Goal: Task Accomplishment & Management: Manage account settings

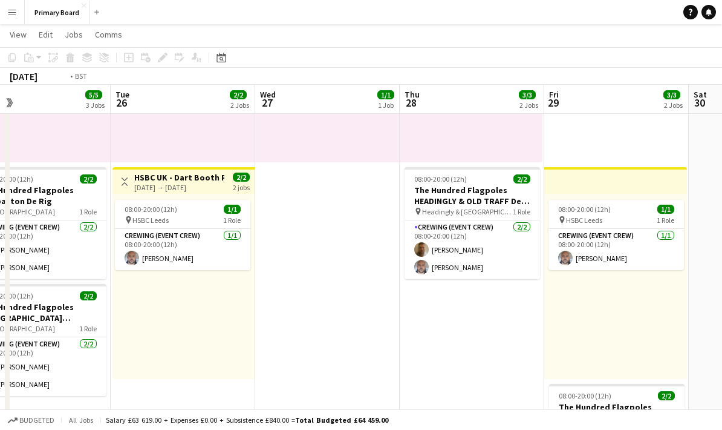
scroll to position [0, 350]
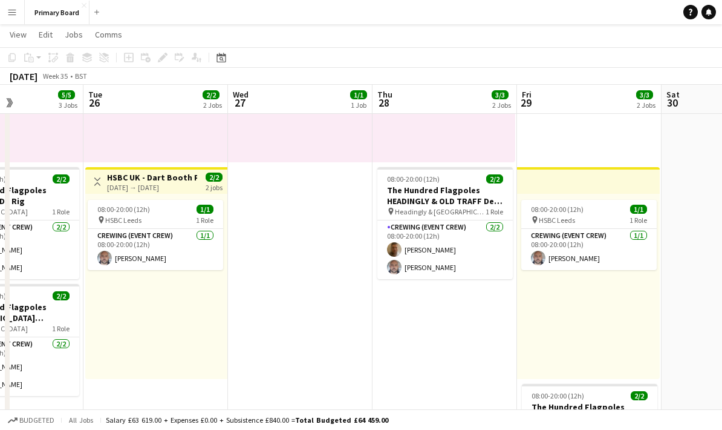
click at [679, 380] on app-date-cell at bounding box center [734, 342] width 145 height 792
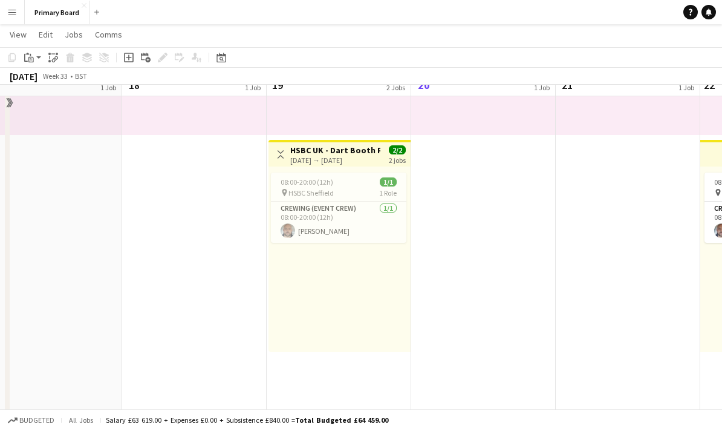
scroll to position [200, 0]
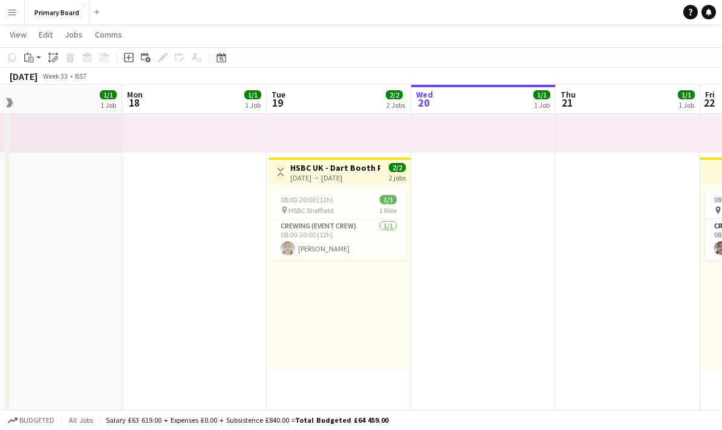
click at [497, 261] on app-date-cell "In progress 08:00-20:00 (12h) 1/1 pin Car fest 1 Role Crewing (Event Crew) [DAT…" at bounding box center [483, 332] width 145 height 792
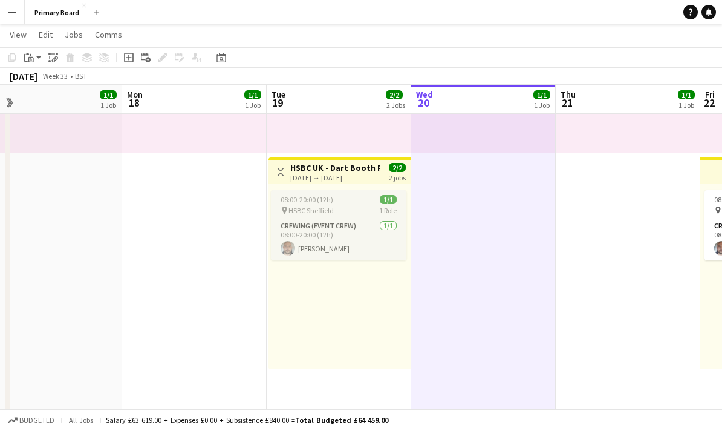
click at [350, 200] on div "08:00-20:00 (12h) 1/1" at bounding box center [339, 199] width 136 height 9
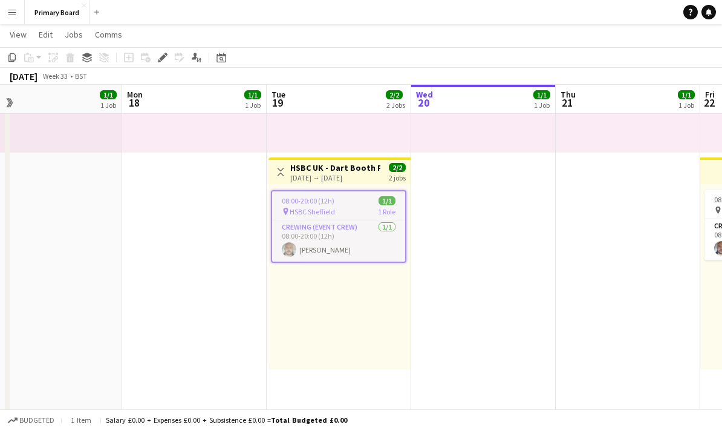
click at [356, 174] on div "[DATE] → [DATE]" at bounding box center [335, 177] width 90 height 9
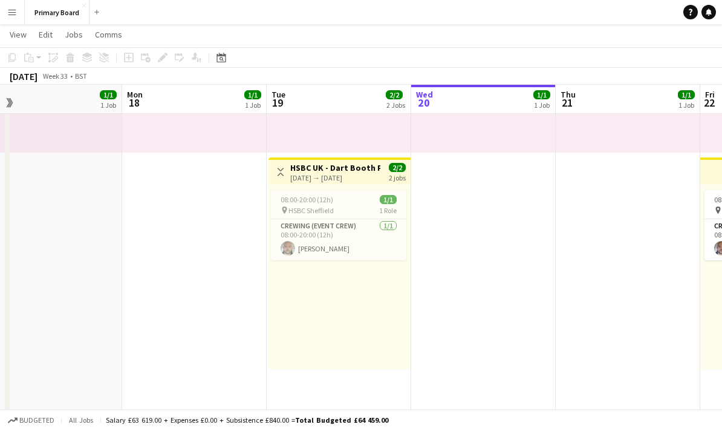
click at [361, 171] on h3 "HSBC UK - Dart Booth Project - [GEOGRAPHIC_DATA]" at bounding box center [335, 167] width 90 height 11
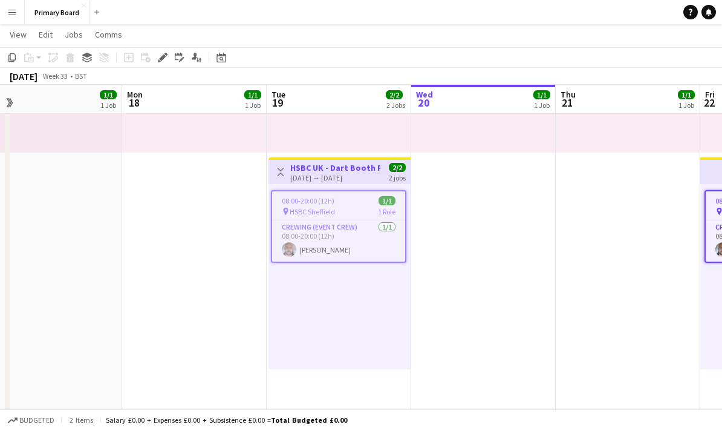
click at [348, 171] on h3 "HSBC UK - Dart Booth Project - [GEOGRAPHIC_DATA]" at bounding box center [335, 167] width 90 height 11
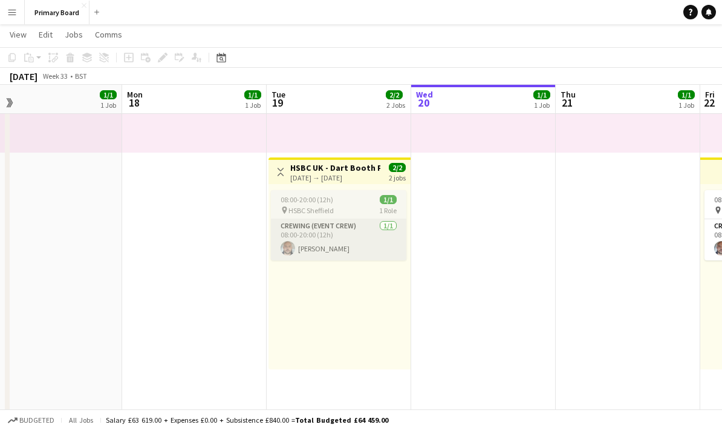
click at [339, 223] on app-card-role "Crewing (Event Crew) [DATE] 08:00-20:00 (12h) [PERSON_NAME]" at bounding box center [339, 239] width 136 height 41
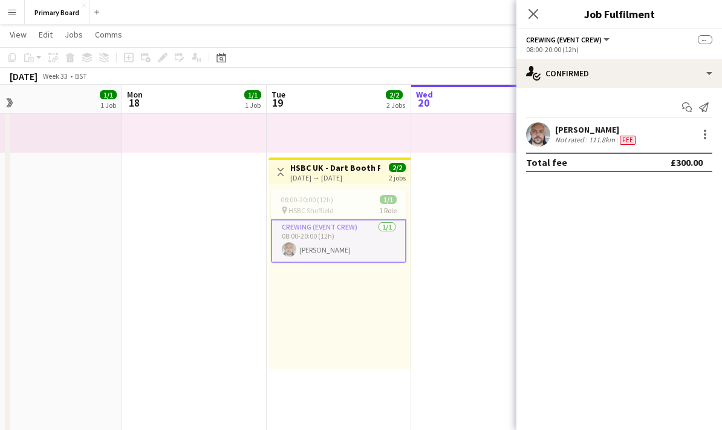
click at [358, 196] on div "08:00-20:00 (12h) 1/1" at bounding box center [339, 199] width 136 height 9
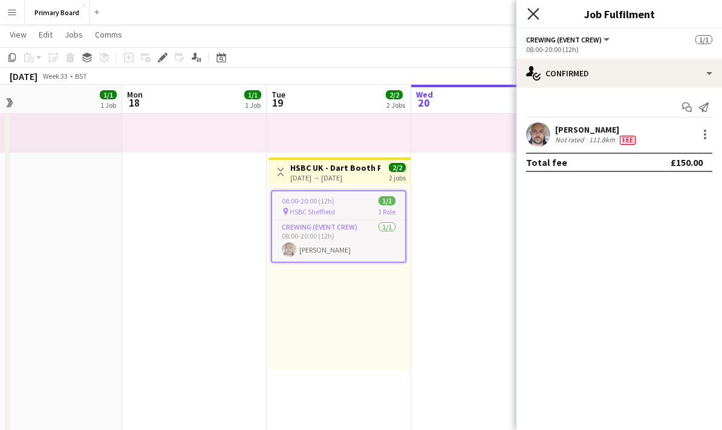
click at [531, 19] on icon "Close pop-in" at bounding box center [533, 13] width 11 height 11
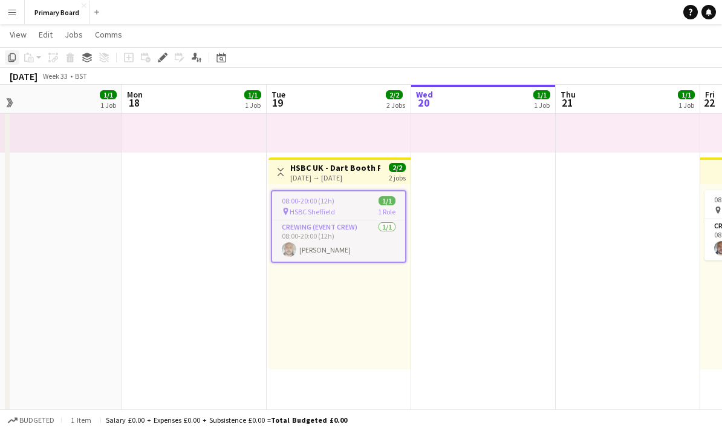
click at [16, 54] on icon "Copy" at bounding box center [12, 58] width 10 height 10
click at [462, 212] on app-date-cell "In progress 08:00-20:00 (12h) 1/1 pin Car fest 1 Role Crewing (Event Crew) [DAT…" at bounding box center [483, 332] width 145 height 792
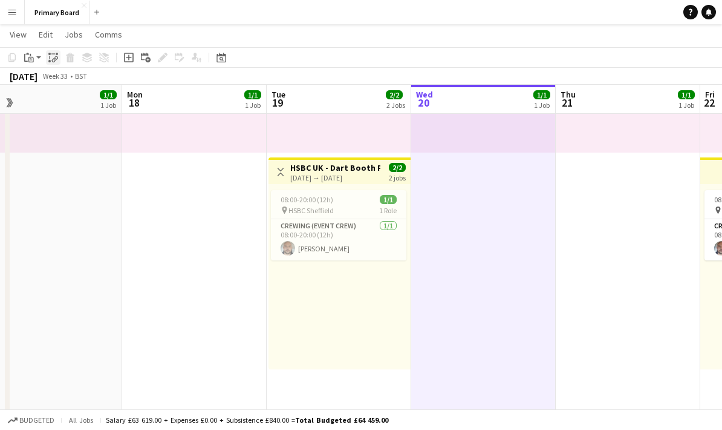
click at [57, 57] on icon at bounding box center [56, 58] width 4 height 5
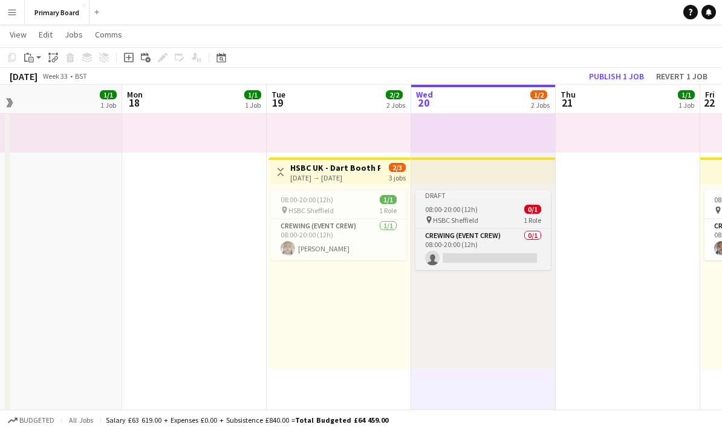
click at [488, 207] on div "08:00-20:00 (12h) 0/1" at bounding box center [484, 208] width 136 height 9
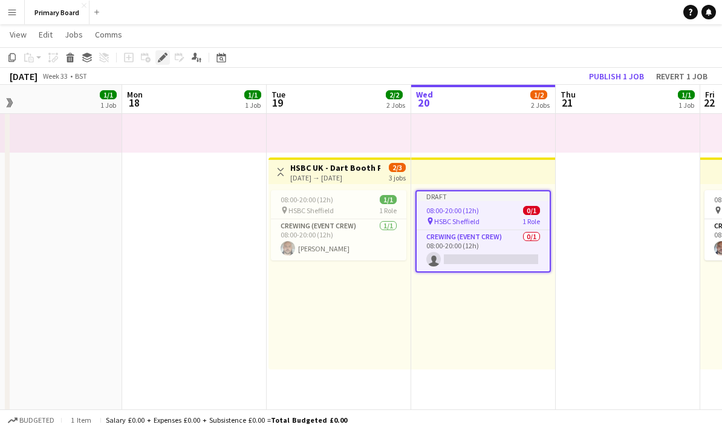
click at [167, 51] on div "Edit" at bounding box center [162, 57] width 15 height 15
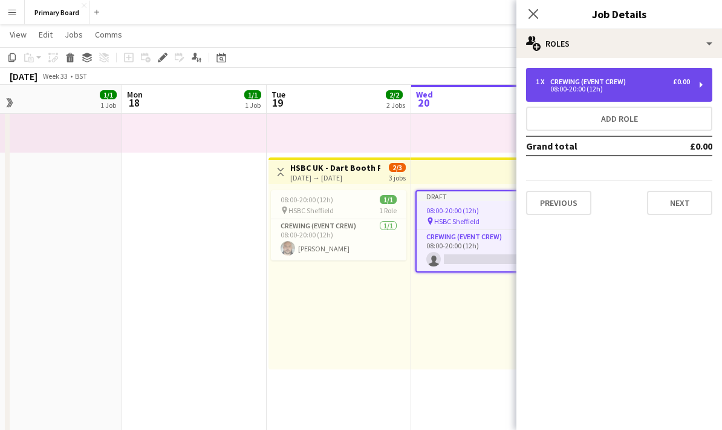
click at [616, 85] on div "Crewing (Event Crew)" at bounding box center [591, 81] width 80 height 8
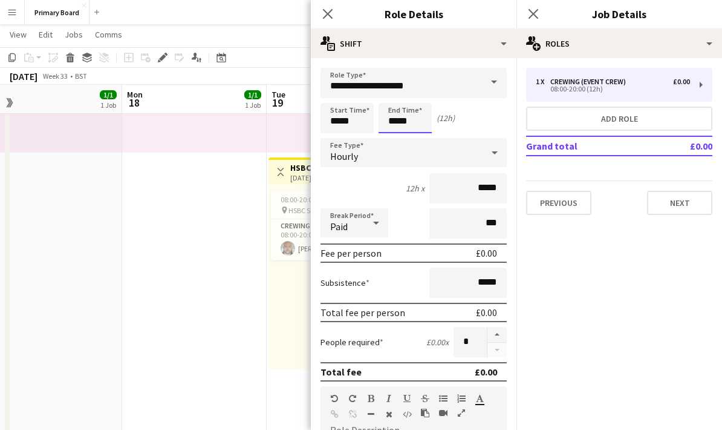
click at [411, 120] on input "*****" at bounding box center [405, 118] width 53 height 30
click at [397, 140] on div at bounding box center [393, 139] width 24 height 12
click at [396, 142] on div at bounding box center [393, 139] width 24 height 12
click at [387, 140] on div at bounding box center [393, 139] width 24 height 12
click at [393, 139] on div at bounding box center [393, 139] width 24 height 12
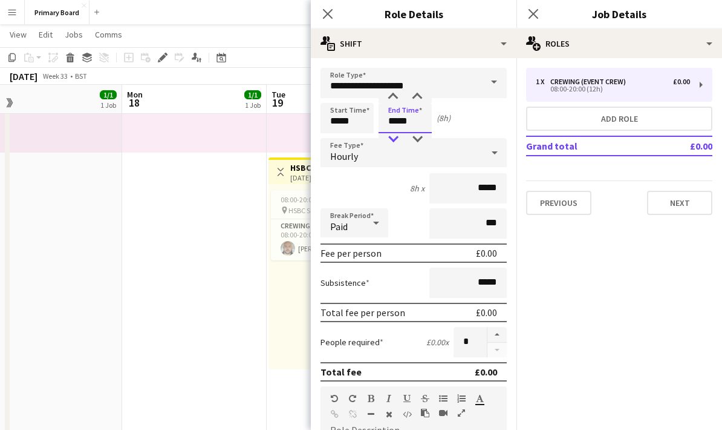
click at [396, 138] on div at bounding box center [393, 139] width 24 height 12
click at [394, 140] on div at bounding box center [393, 139] width 24 height 12
type input "*****"
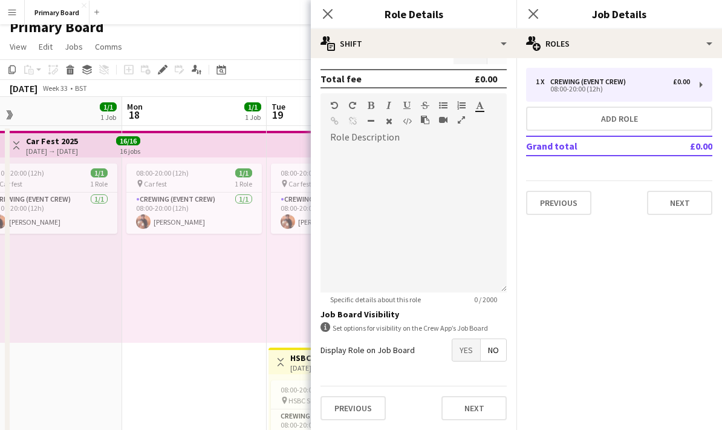
scroll to position [0, 0]
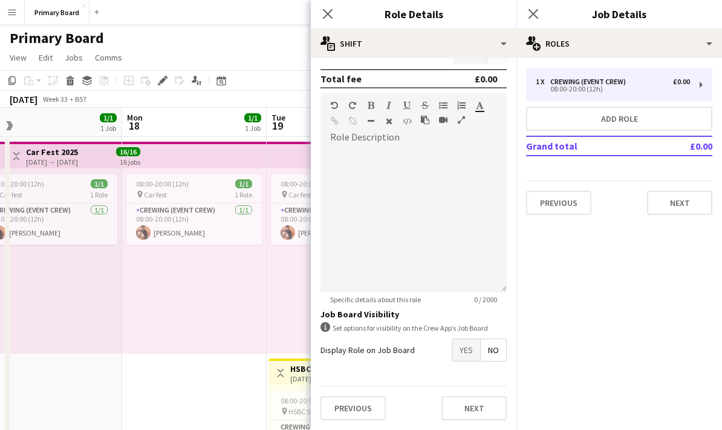
click at [335, 6] on div "Close pop-in" at bounding box center [328, 14] width 34 height 28
click at [326, 11] on icon at bounding box center [327, 13] width 11 height 11
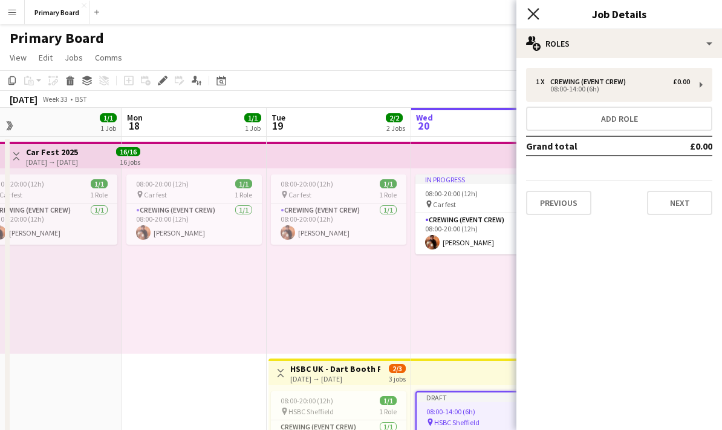
click at [532, 12] on icon at bounding box center [533, 13] width 11 height 11
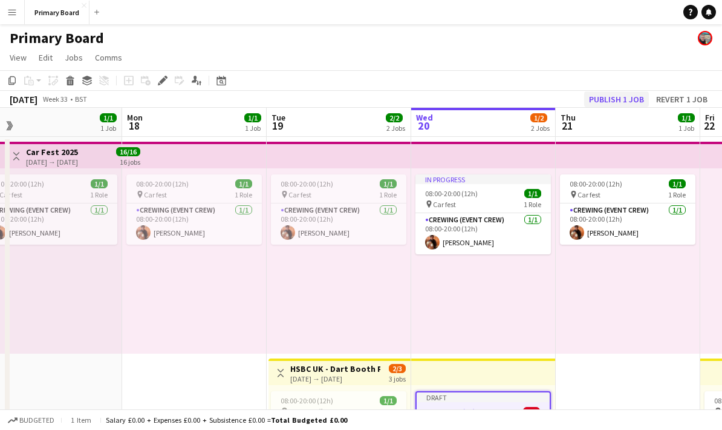
click at [625, 92] on button "Publish 1 job" at bounding box center [616, 99] width 65 height 16
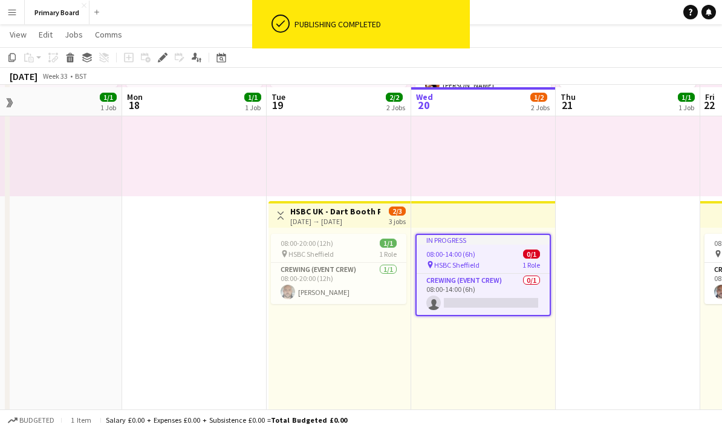
scroll to position [159, 0]
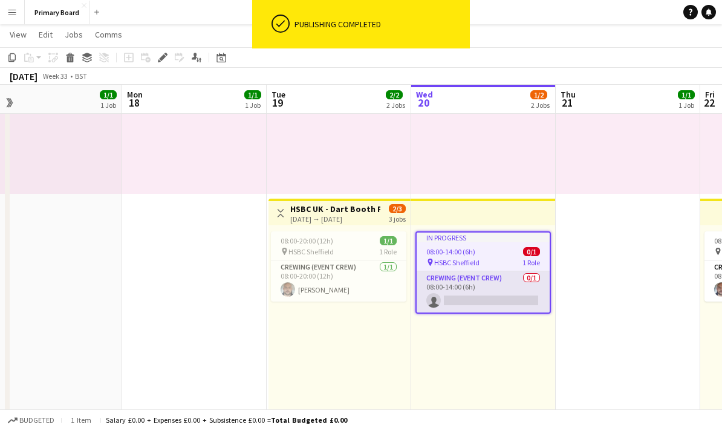
click at [504, 302] on app-card-role "Crewing (Event Crew) 0/1 08:00-14:00 (6h) single-neutral-actions" at bounding box center [483, 291] width 133 height 41
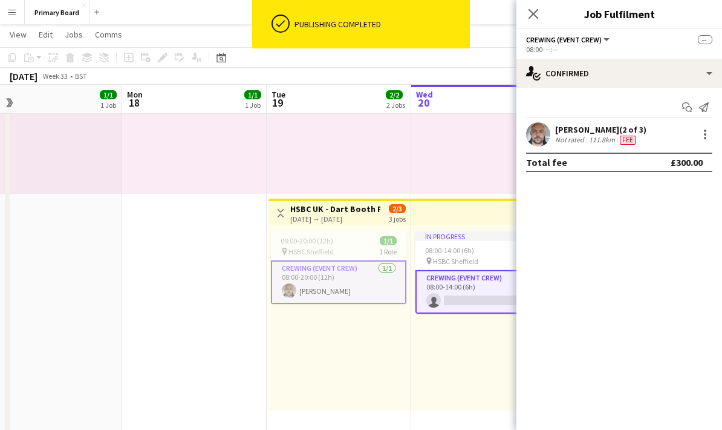
click at [469, 288] on app-card-role "Crewing (Event Crew) 0/1 08:00-14:00 (6h) single-neutral-actions" at bounding box center [484, 292] width 136 height 44
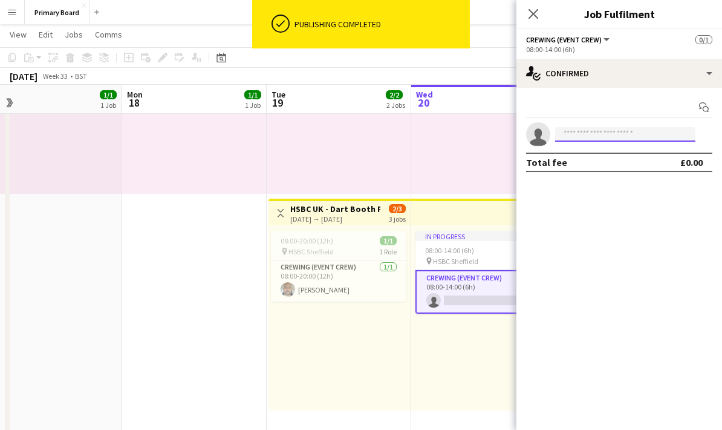
click at [614, 134] on input at bounding box center [625, 134] width 140 height 15
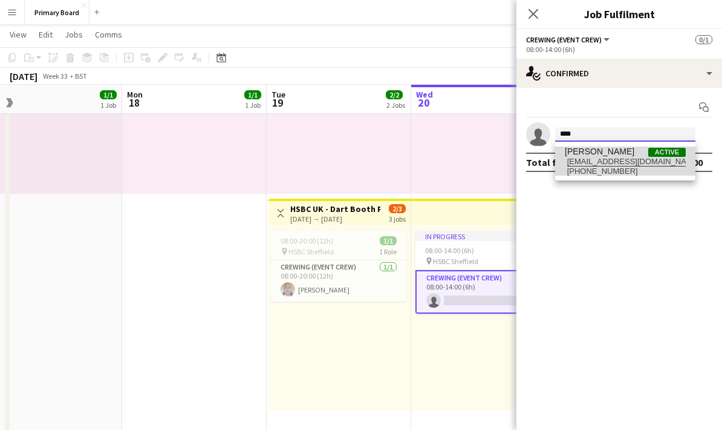
type input "****"
click at [609, 158] on span "[EMAIL_ADDRESS][DOMAIN_NAME]" at bounding box center [625, 162] width 121 height 10
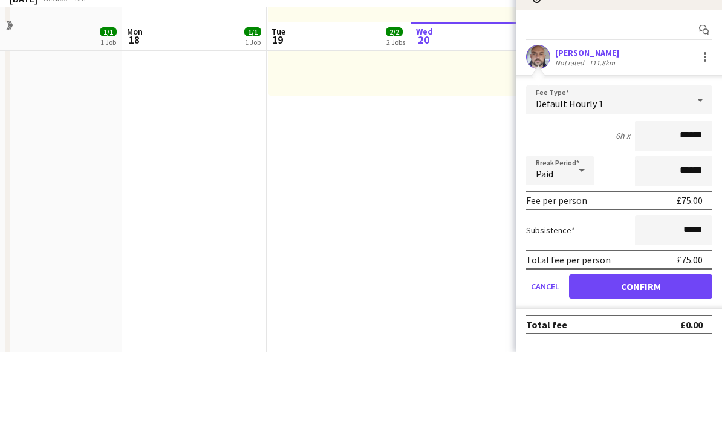
scroll to position [401, 0]
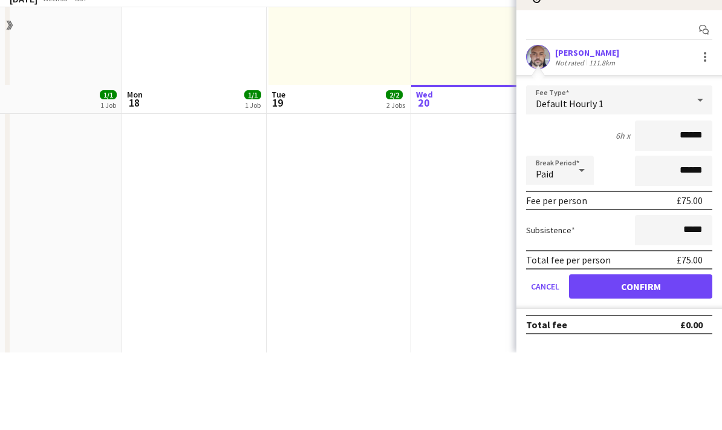
click at [653, 352] on button "Confirm" at bounding box center [640, 364] width 143 height 24
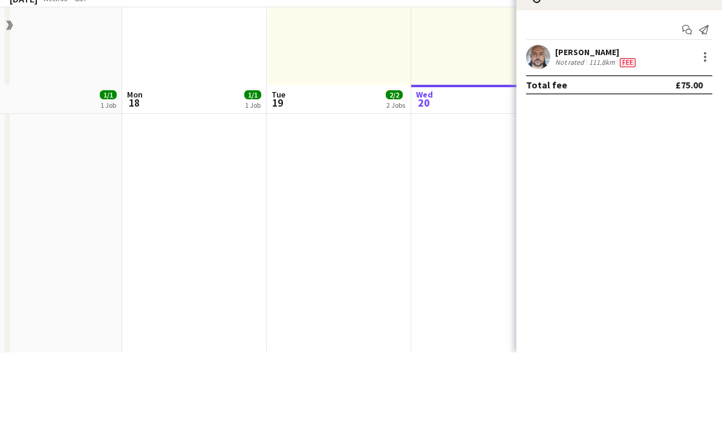
scroll to position [479, 0]
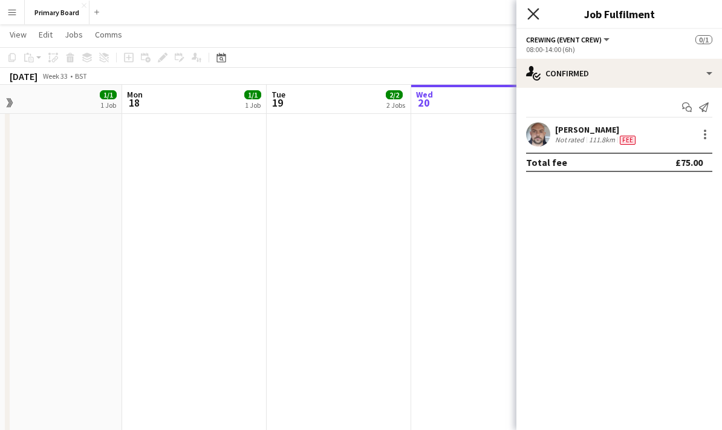
click at [533, 9] on icon "Close pop-in" at bounding box center [533, 13] width 11 height 11
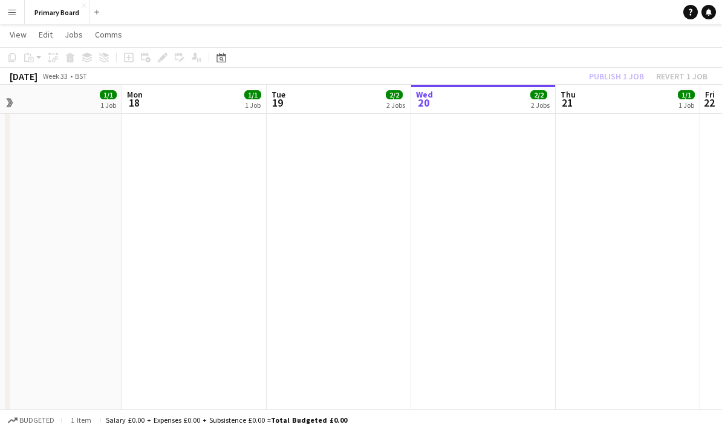
click at [625, 69] on div "Publish 1 job Revert 1 job" at bounding box center [649, 76] width 148 height 16
click at [629, 72] on button "Publish 1 job" at bounding box center [616, 76] width 65 height 16
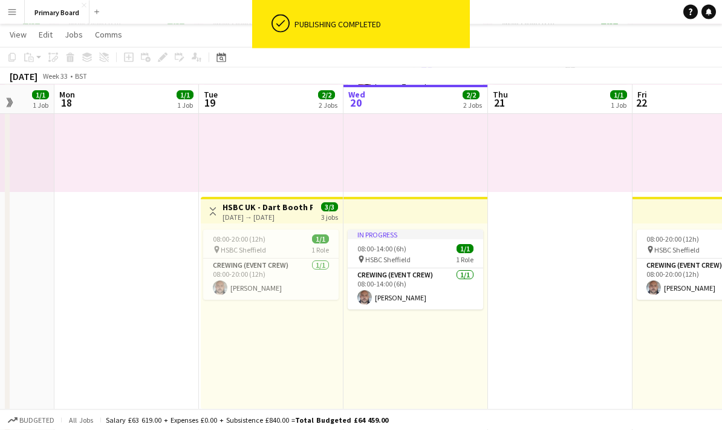
scroll to position [160, 0]
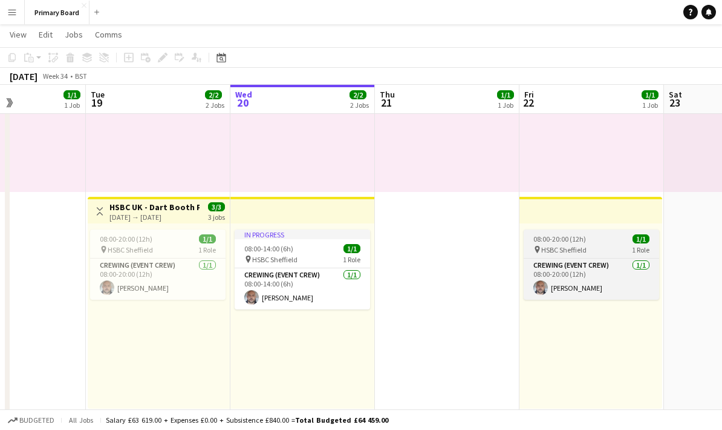
click at [604, 237] on div "08:00-20:00 (12h) 1/1" at bounding box center [592, 238] width 136 height 9
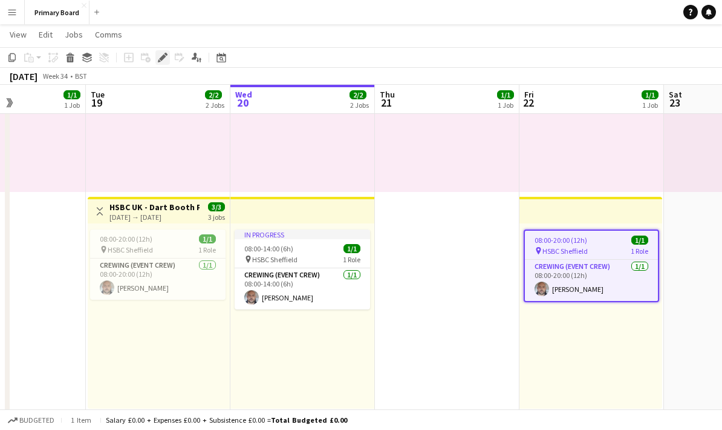
click at [163, 57] on icon at bounding box center [162, 57] width 7 height 7
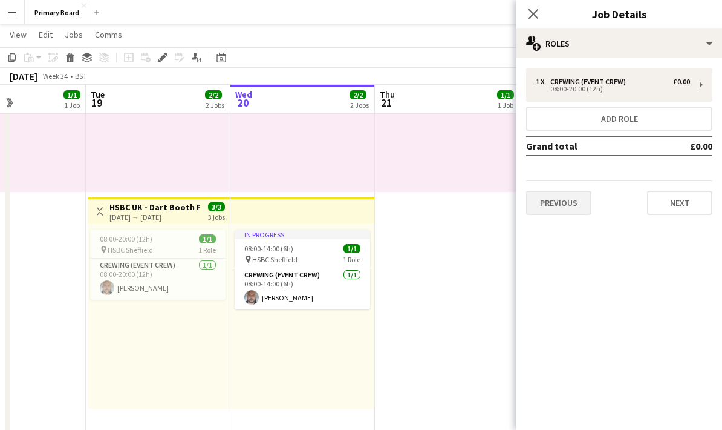
click at [573, 212] on button "Previous" at bounding box center [558, 203] width 65 height 24
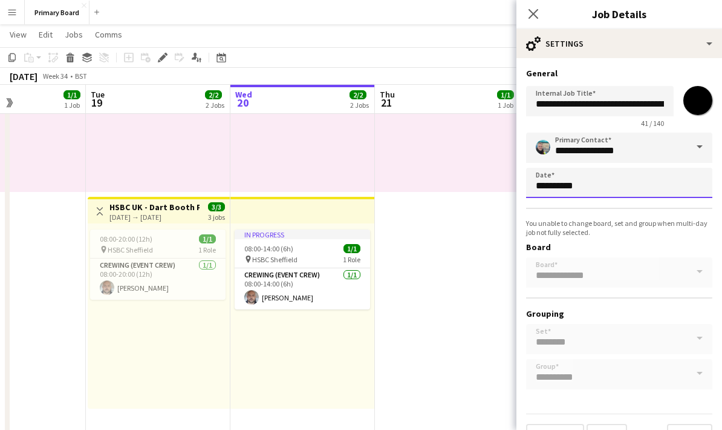
click at [590, 343] on body "Menu Boards Boards Boards All jobs Status Workforce Workforce My Workforce Recr…" at bounding box center [361, 362] width 722 height 1045
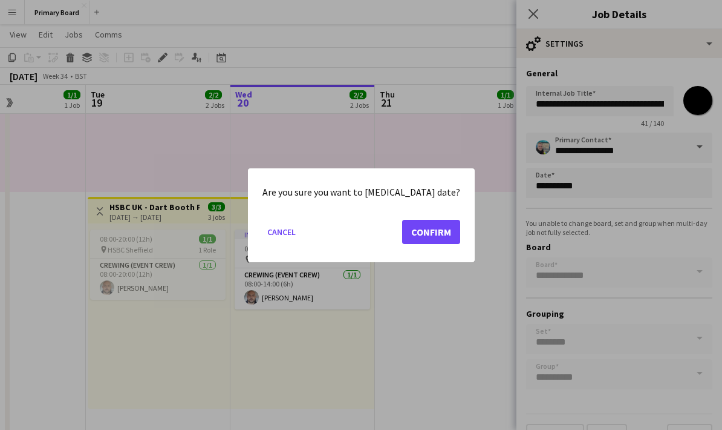
click at [418, 234] on button "Confirm" at bounding box center [431, 231] width 58 height 24
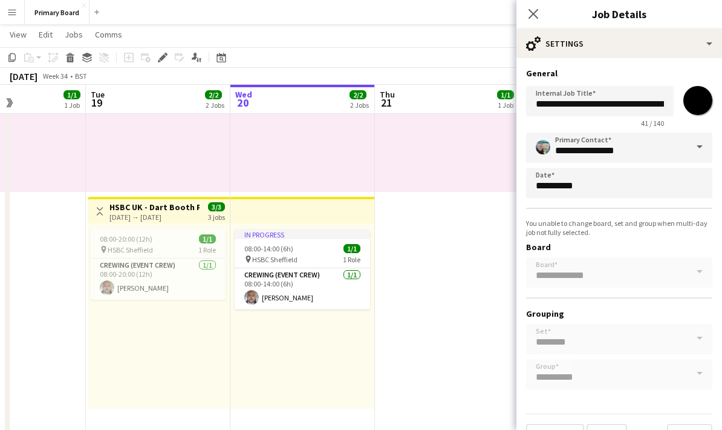
scroll to position [160, 0]
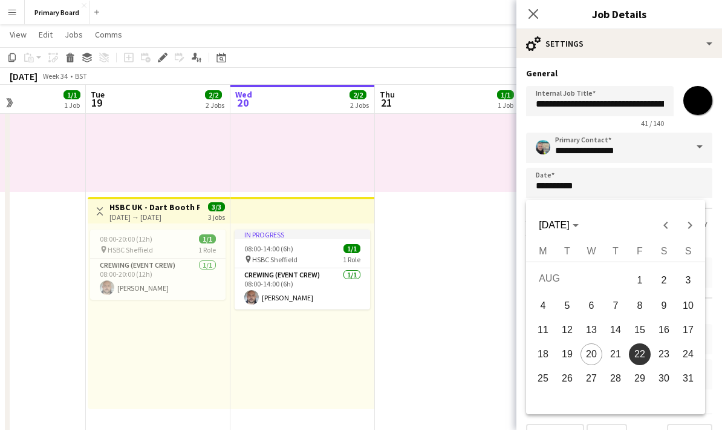
click at [620, 352] on span "21" at bounding box center [616, 354] width 22 height 22
type input "**********"
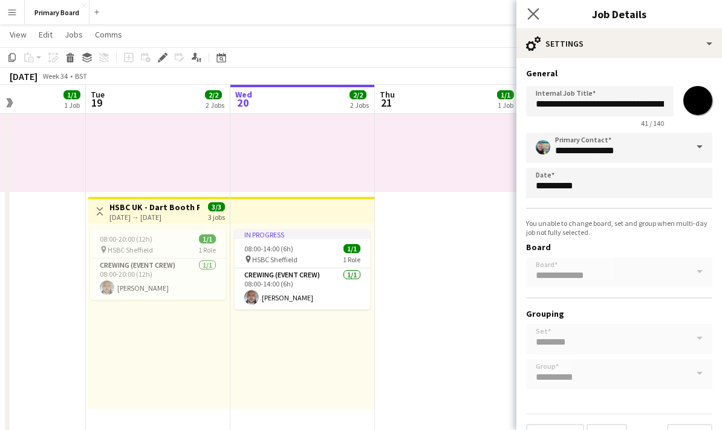
click at [539, 9] on icon at bounding box center [533, 13] width 11 height 11
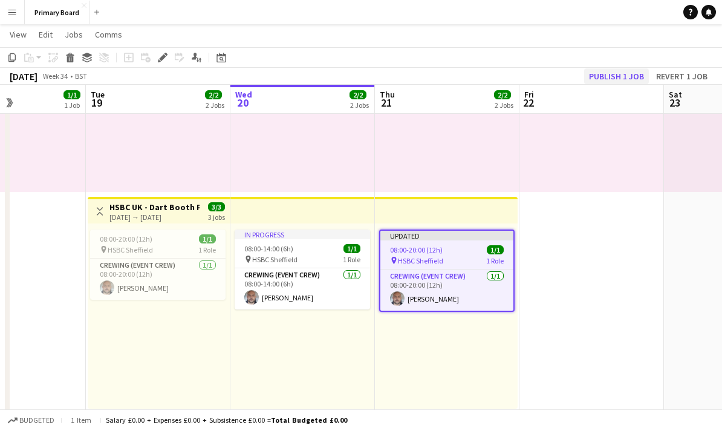
click at [617, 76] on button "Publish 1 job" at bounding box center [616, 76] width 65 height 16
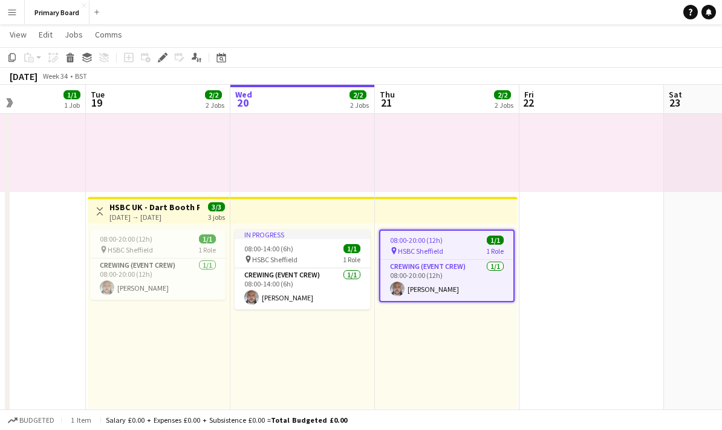
click at [578, 256] on app-date-cell at bounding box center [592, 371] width 145 height 792
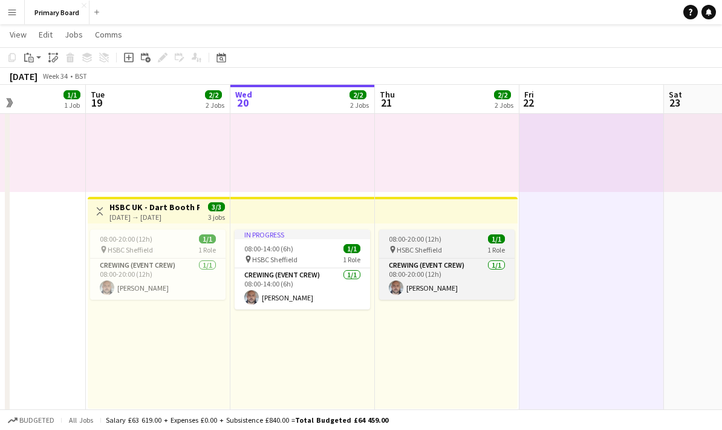
click at [466, 240] on div "08:00-20:00 (12h) 1/1" at bounding box center [447, 238] width 136 height 9
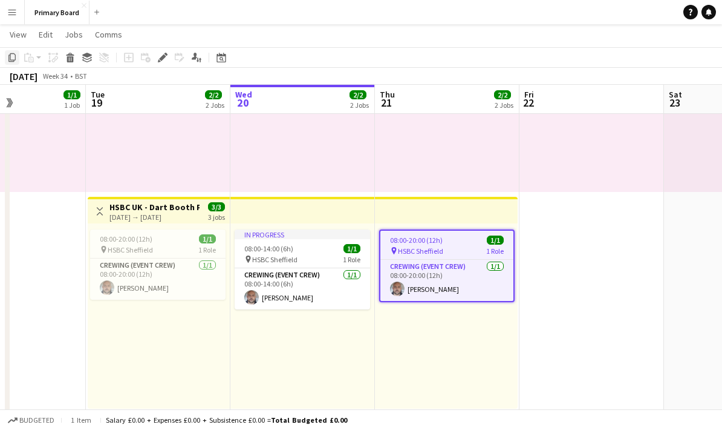
click at [18, 54] on div "Copy" at bounding box center [12, 57] width 15 height 15
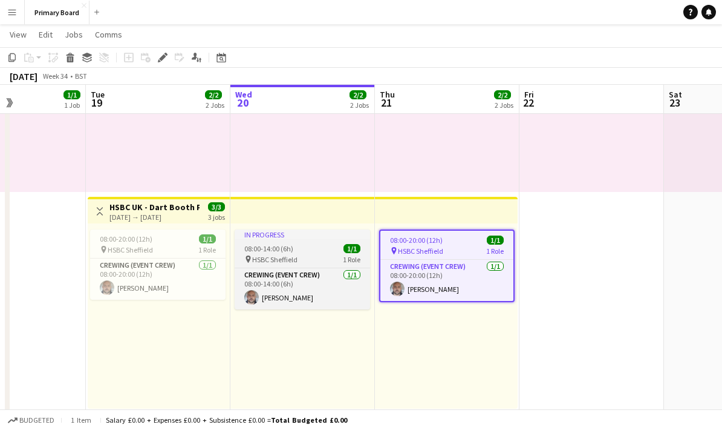
click at [299, 252] on div "08:00-14:00 (6h) 1/1" at bounding box center [303, 248] width 136 height 9
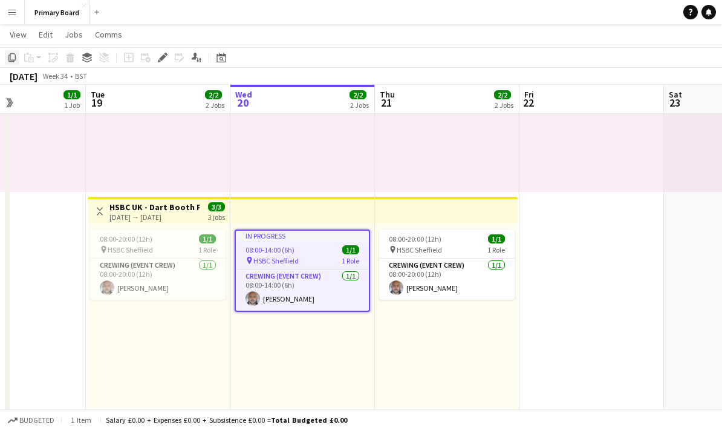
click at [17, 62] on div "Copy" at bounding box center [12, 57] width 15 height 15
click at [575, 263] on app-date-cell at bounding box center [592, 371] width 145 height 792
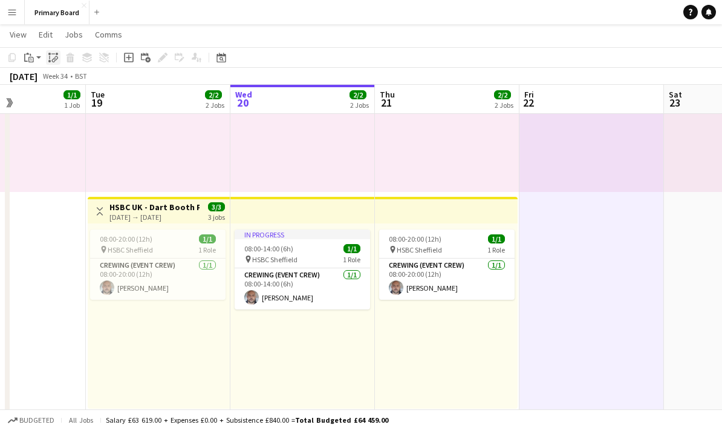
click at [53, 60] on icon "Paste linked Job" at bounding box center [53, 58] width 10 height 10
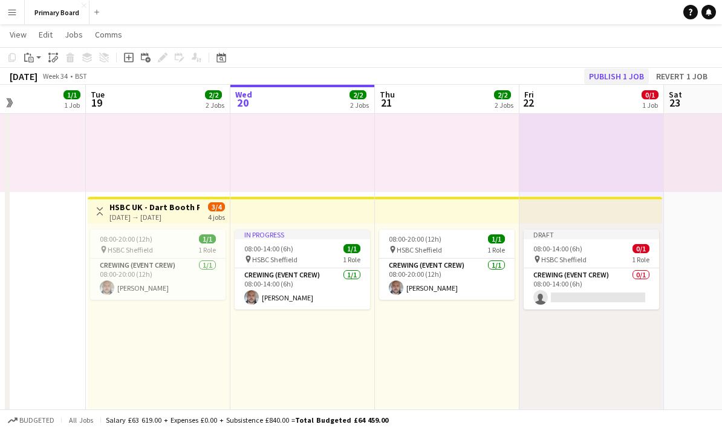
click at [636, 73] on button "Publish 1 job" at bounding box center [616, 76] width 65 height 16
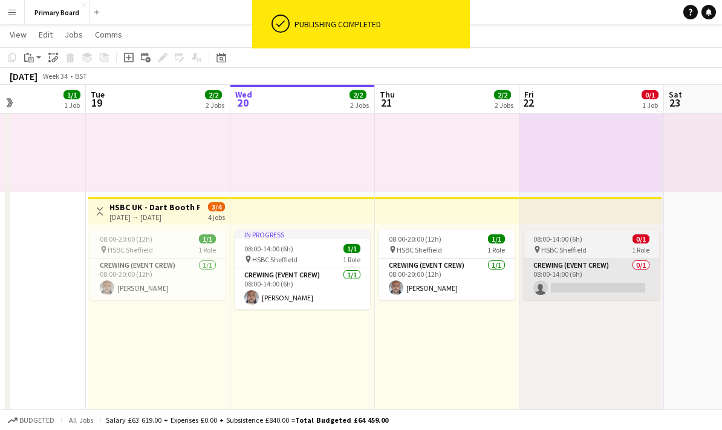
click at [604, 289] on app-card-role "Crewing (Event Crew) 0/1 08:00-14:00 (6h) single-neutral-actions" at bounding box center [592, 278] width 136 height 41
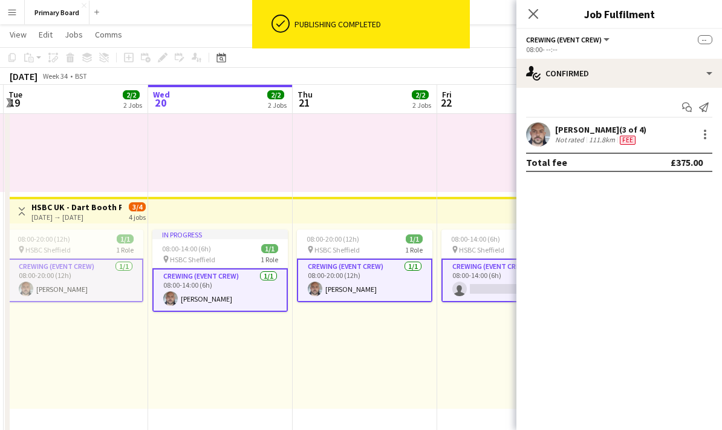
scroll to position [0, 338]
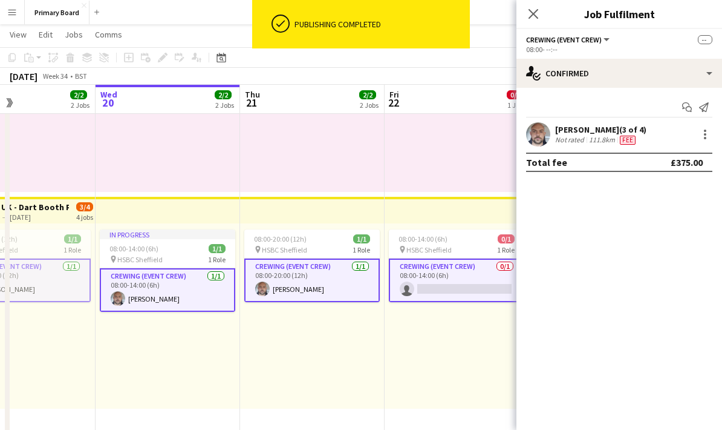
click at [473, 284] on app-card-role "Crewing (Event Crew) 0/1 08:00-14:00 (6h) single-neutral-actions" at bounding box center [457, 280] width 136 height 44
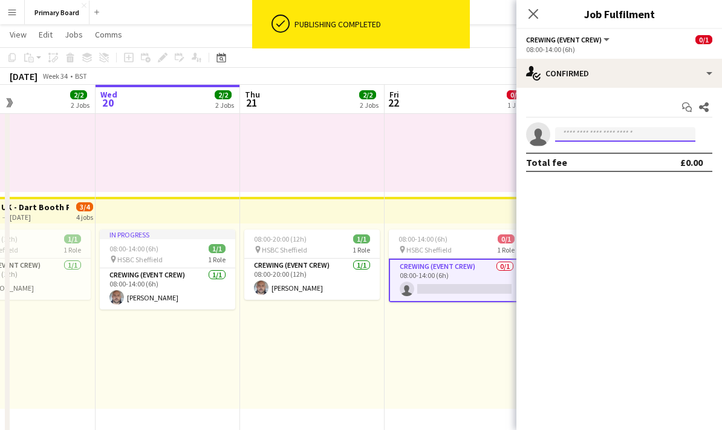
click at [616, 128] on input at bounding box center [625, 134] width 140 height 15
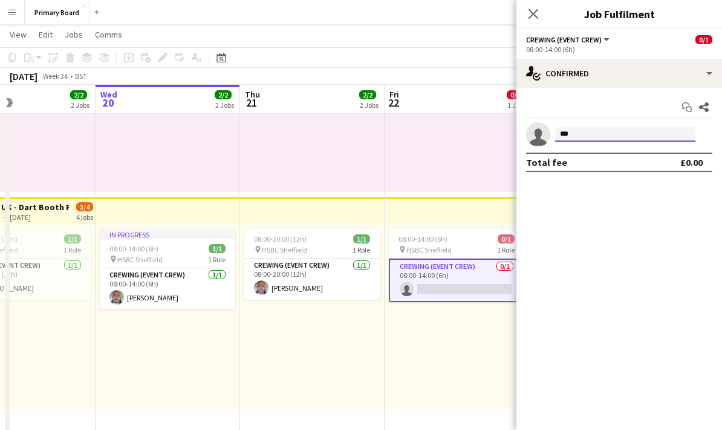
type input "****"
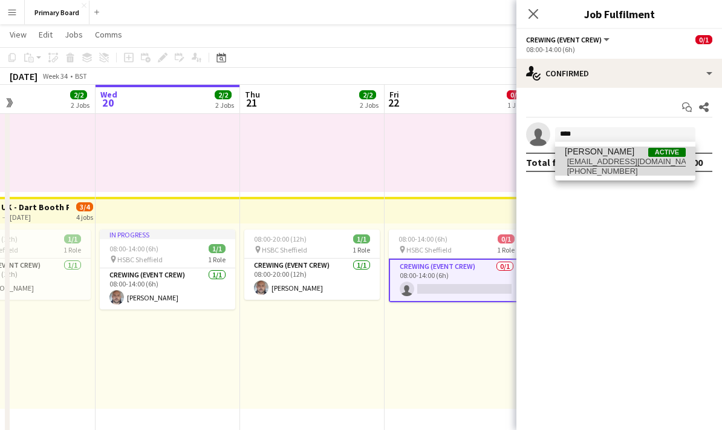
click at [624, 159] on span "[EMAIL_ADDRESS][DOMAIN_NAME]" at bounding box center [625, 162] width 121 height 10
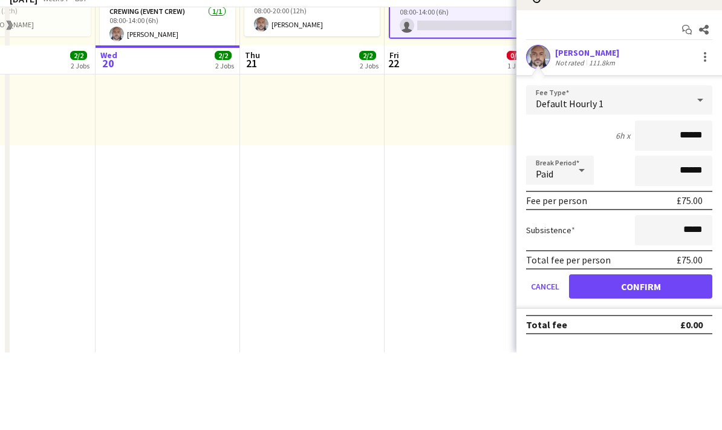
scroll to position [353, 0]
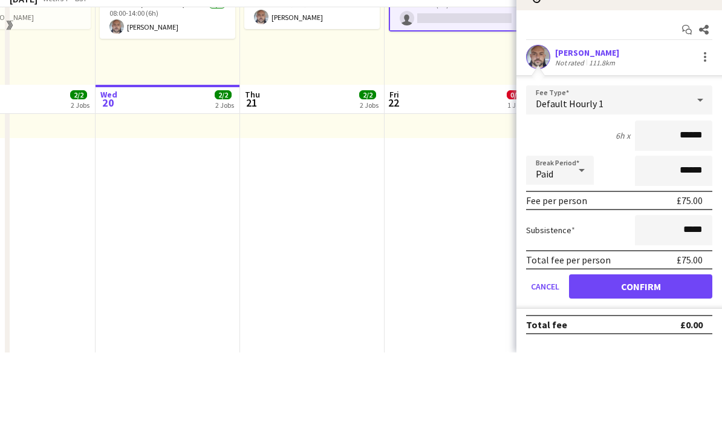
click at [668, 352] on button "Confirm" at bounding box center [640, 364] width 143 height 24
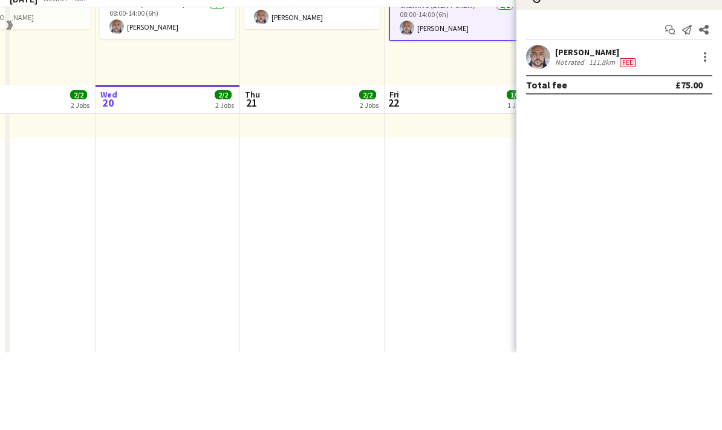
scroll to position [431, 0]
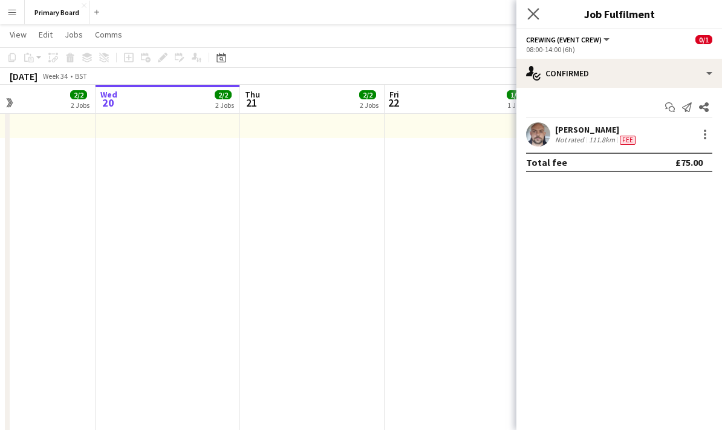
click at [539, 8] on icon at bounding box center [533, 13] width 11 height 11
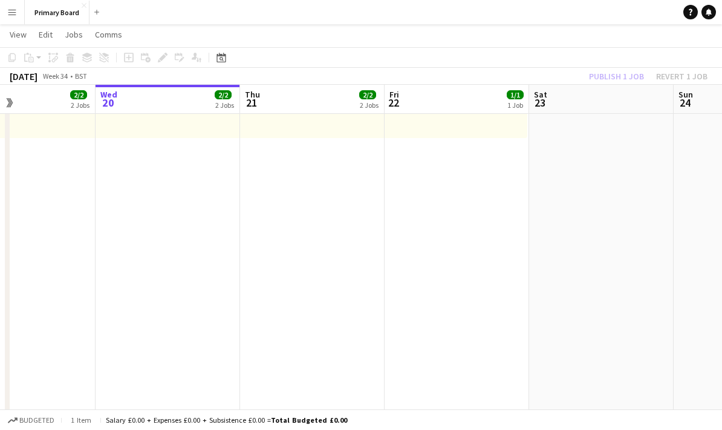
click at [627, 75] on div "Publish 1 job Revert 1 job" at bounding box center [649, 76] width 148 height 16
click at [631, 77] on button "Publish 1 job" at bounding box center [616, 76] width 65 height 16
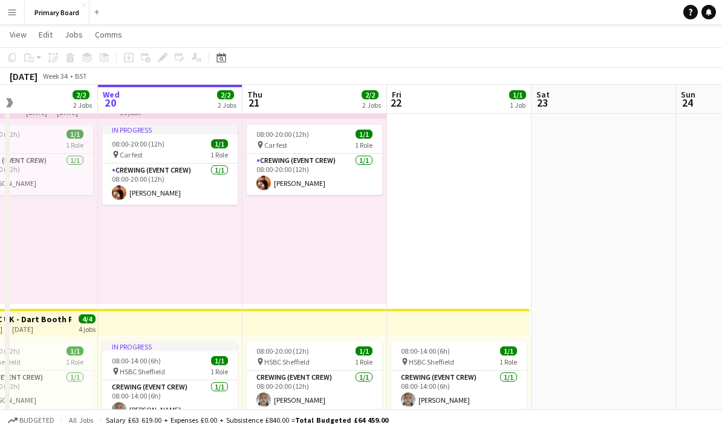
scroll to position [0, 385]
